Goal: Navigation & Orientation: Find specific page/section

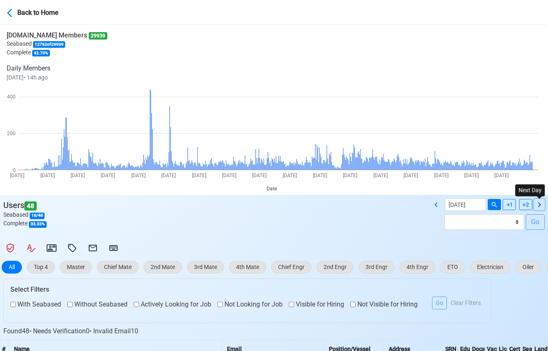
click at [536, 204] on icon at bounding box center [539, 205] width 10 height 10
type input "[DATE]"
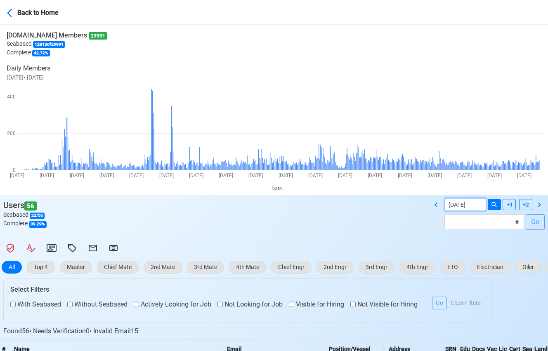
select select "****"
select select "******"
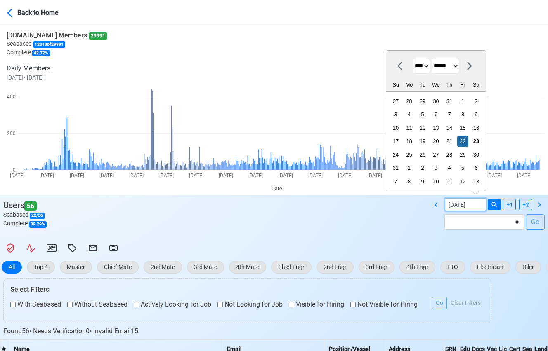
click at [457, 204] on input "[DATE]" at bounding box center [465, 204] width 41 height 13
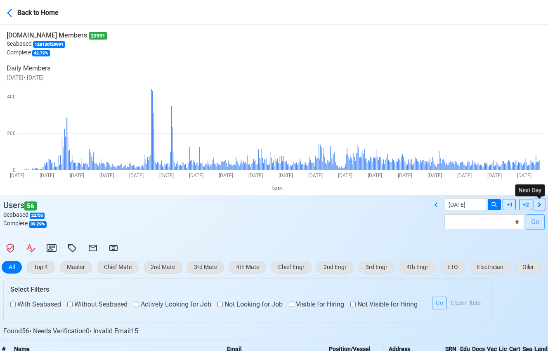
click at [536, 203] on icon at bounding box center [539, 205] width 10 height 10
click at [432, 204] on icon at bounding box center [436, 205] width 10 height 10
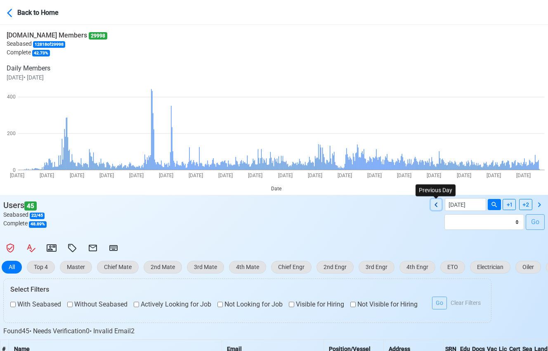
click at [432, 204] on icon at bounding box center [436, 205] width 10 height 10
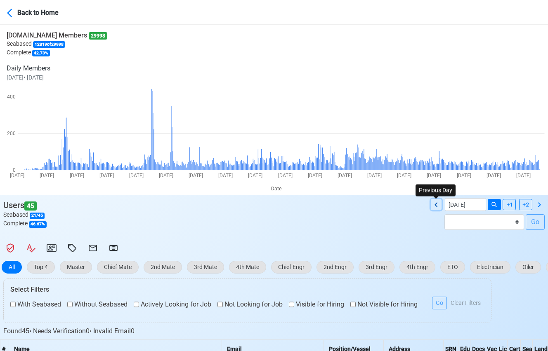
click at [432, 204] on icon at bounding box center [436, 205] width 10 height 10
type input "[DATE]"
click at [20, 19] on button "Back to Home" at bounding box center [43, 11] width 73 height 19
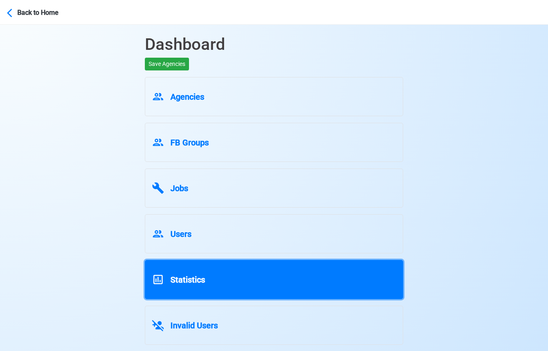
click at [341, 264] on link "Statistics" at bounding box center [274, 279] width 258 height 39
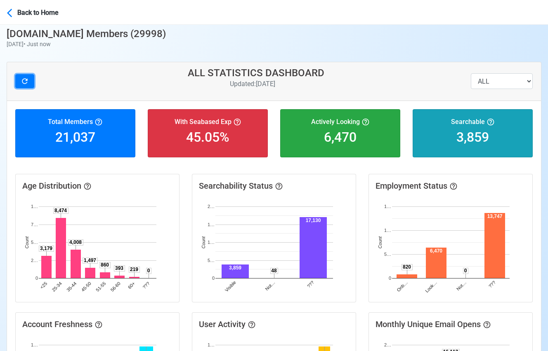
click at [27, 83] on icon "button" at bounding box center [25, 81] width 8 height 8
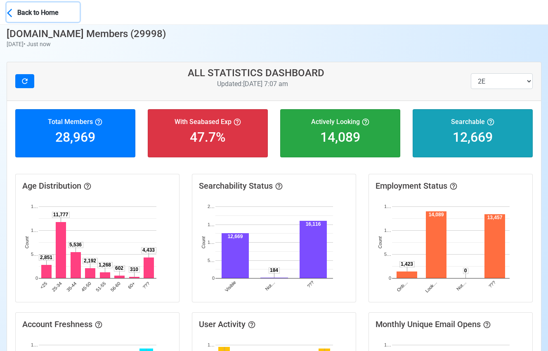
click at [17, 16] on div "Back to Home" at bounding box center [48, 12] width 62 height 12
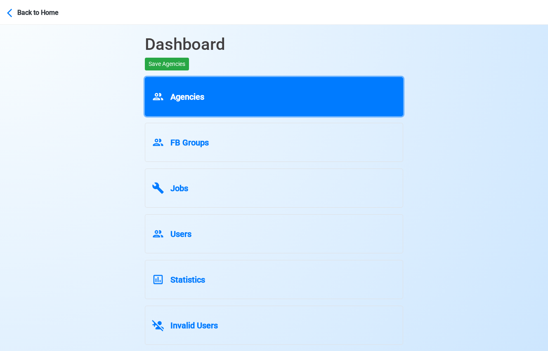
click at [267, 85] on link "Agencies" at bounding box center [274, 96] width 258 height 39
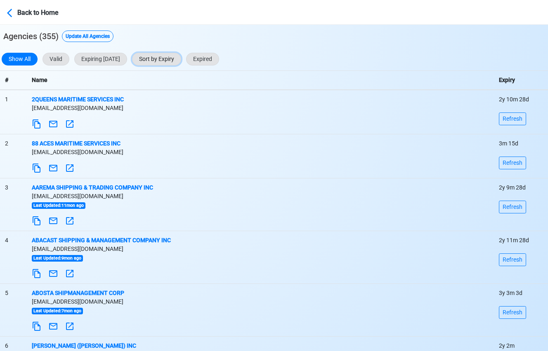
click at [181, 58] on button "Sort by Expiry" at bounding box center [156, 59] width 49 height 13
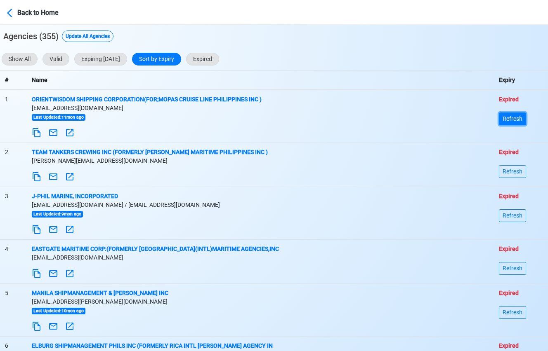
click at [506, 116] on button "Refresh" at bounding box center [512, 119] width 27 height 13
click at [509, 170] on button "Refresh" at bounding box center [512, 171] width 27 height 13
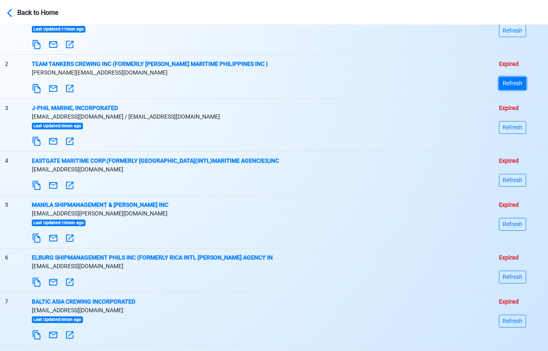
scroll to position [94, 0]
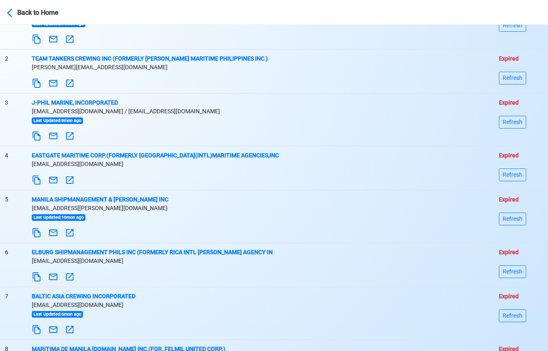
click at [6, 11] on nav "Back to Home" at bounding box center [274, 12] width 548 height 25
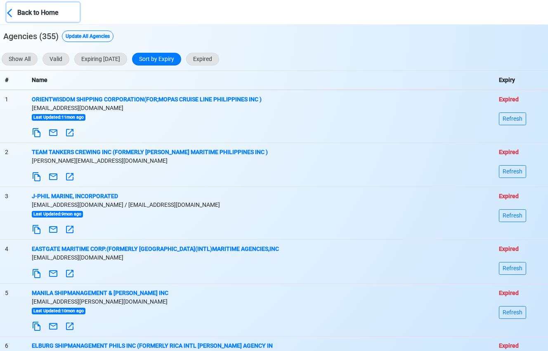
click at [17, 14] on icon at bounding box center [12, 13] width 10 height 10
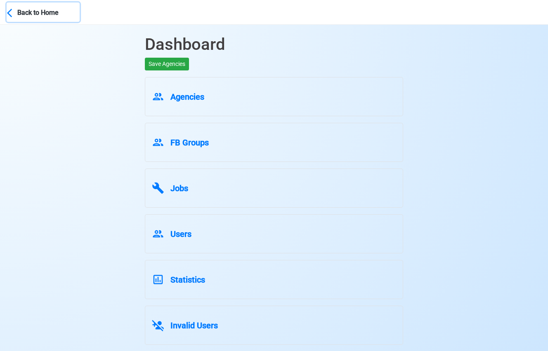
click at [17, 14] on icon at bounding box center [12, 13] width 10 height 10
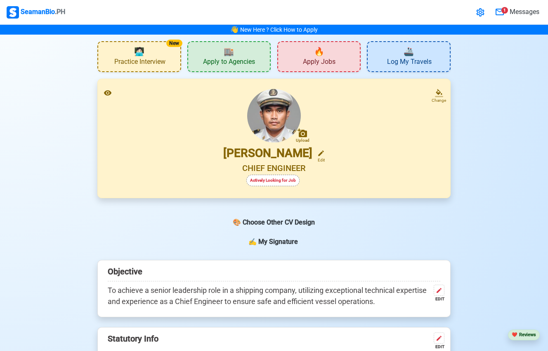
click at [151, 51] on div "New 🧑🏻‍💻 Practice Interview" at bounding box center [138, 56] width 83 height 31
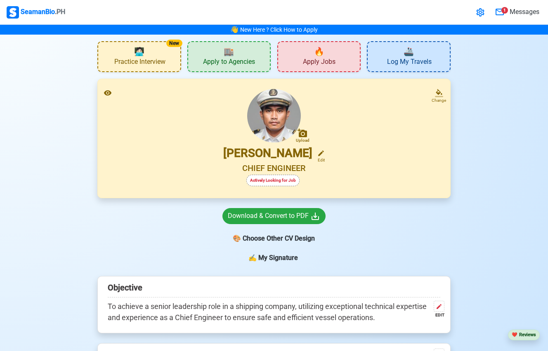
click at [207, 57] on div "🏬 Apply to Agencies" at bounding box center [228, 56] width 83 height 31
